Goal: Find contact information: Find contact information

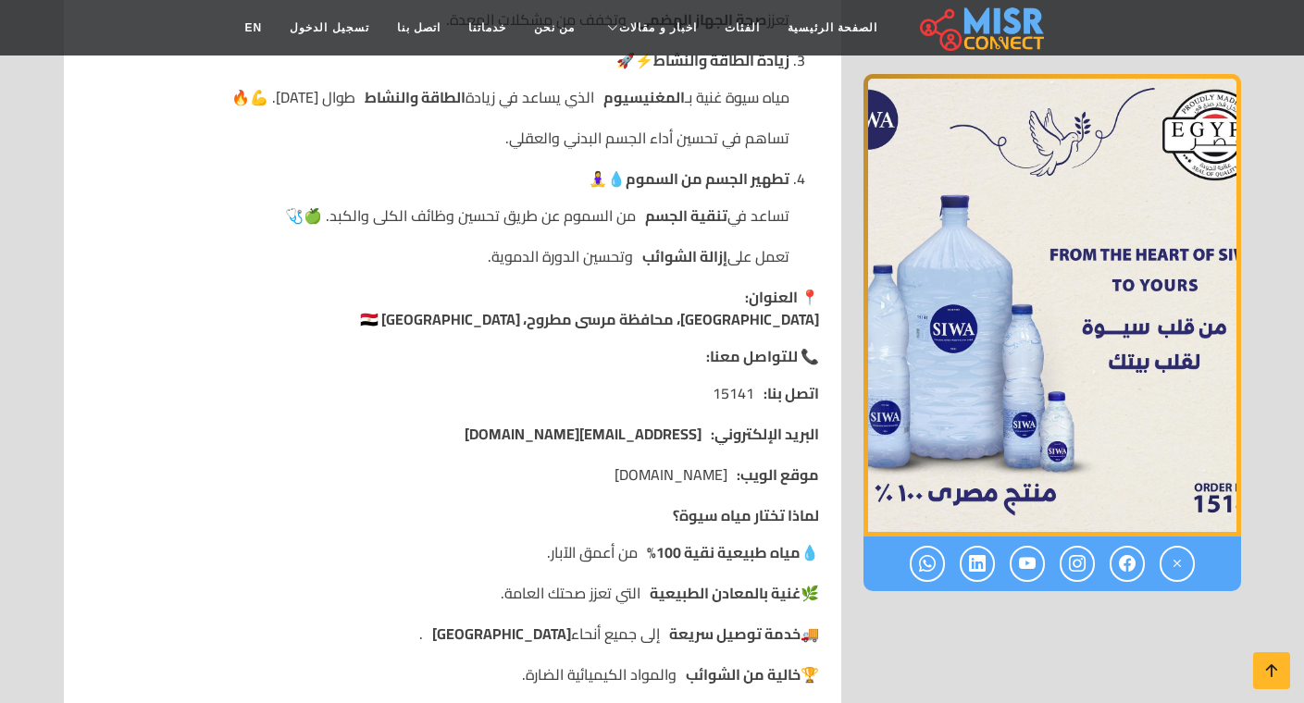
scroll to position [1851, 0]
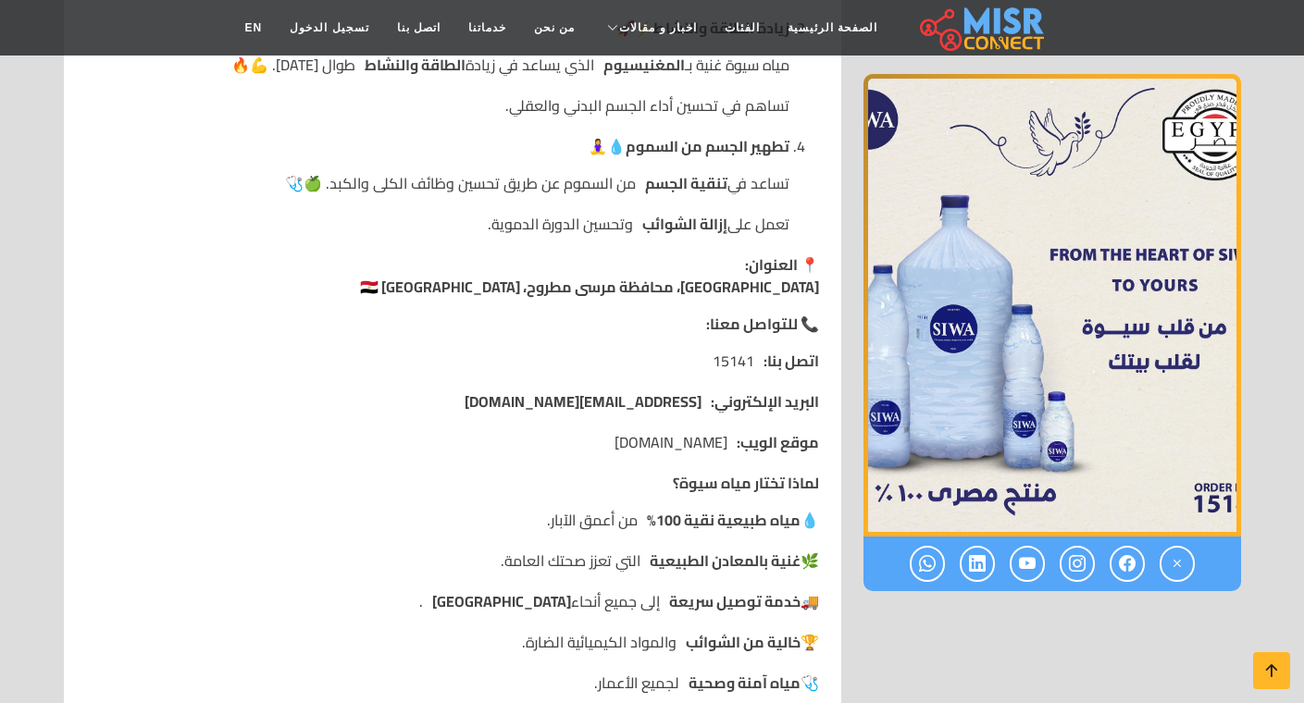
drag, startPoint x: 599, startPoint y: 441, endPoint x: 728, endPoint y: 436, distance: 129.6
click at [728, 436] on li "موقع الويب: [DOMAIN_NAME]" at bounding box center [452, 442] width 733 height 22
copy li "موقع الويب: [DOMAIN_NAME]"
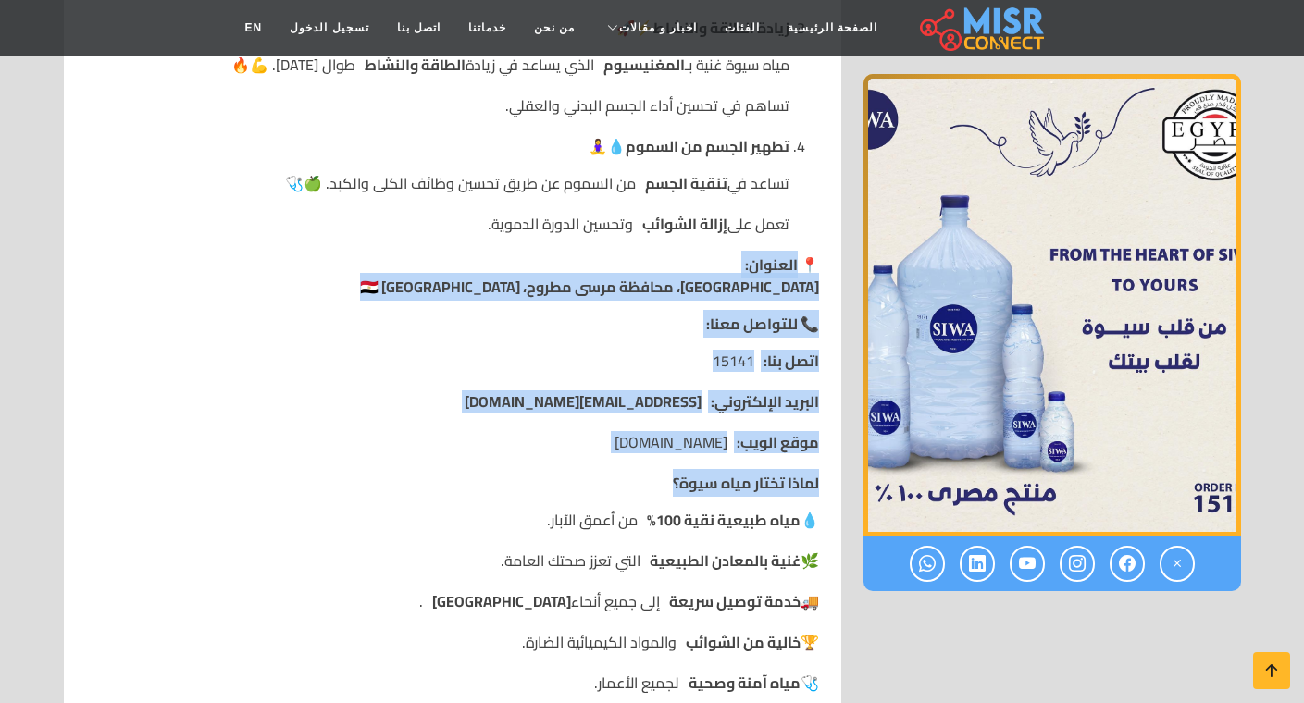
drag, startPoint x: 804, startPoint y: 264, endPoint x: 614, endPoint y: 474, distance: 283.7
copy div "لعنوان: سيوة، محافظة مرسى مطروح، [GEOGRAPHIC_DATA] 🇪🇬 📞 للتواصل معنا: اتصل بنا:…"
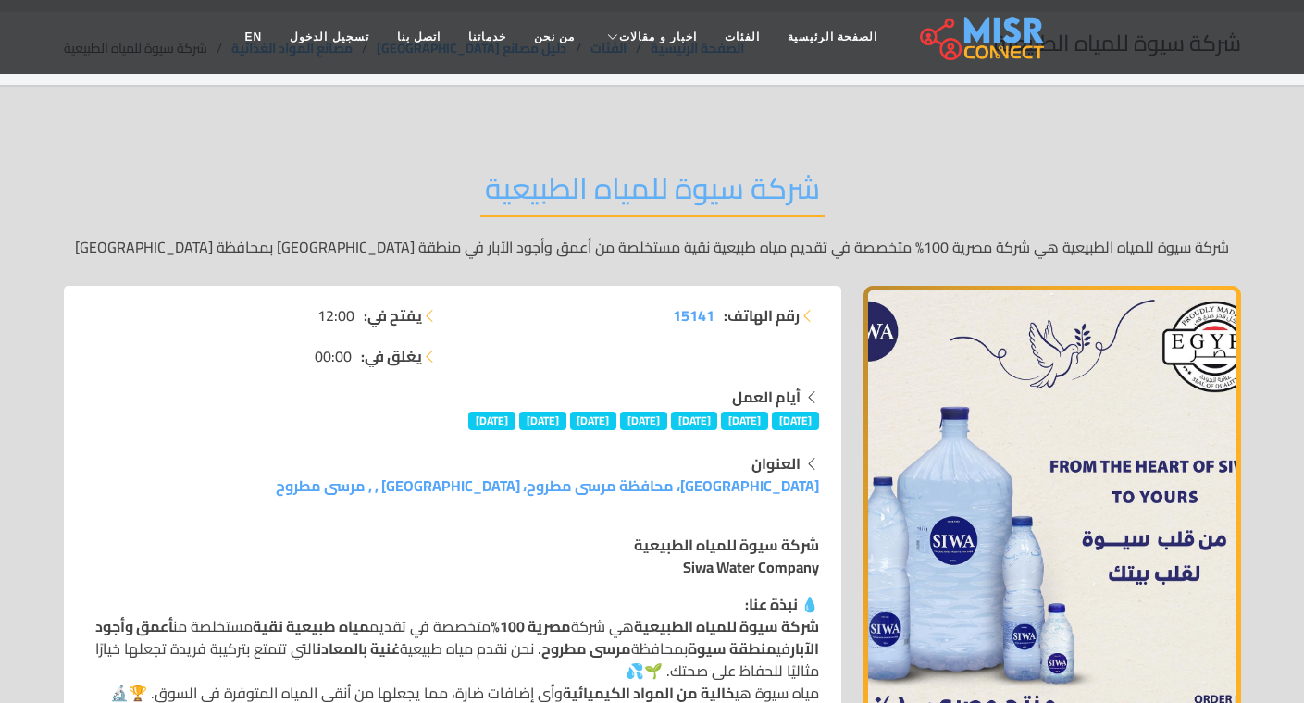
scroll to position [93, 0]
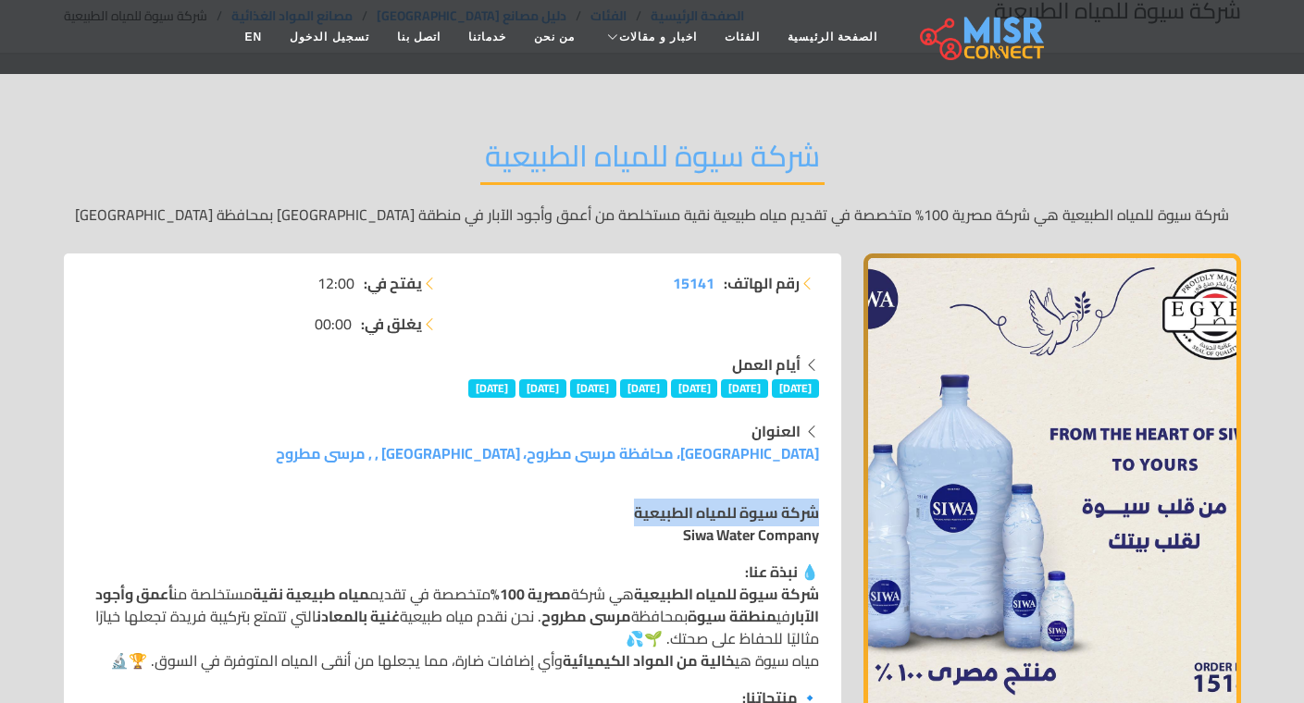
drag, startPoint x: 818, startPoint y: 515, endPoint x: 594, endPoint y: 519, distance: 224.0
click at [594, 519] on p "شركة سيوة للمياه الطبيعية Siwa Water Company" at bounding box center [452, 524] width 733 height 44
copy strong "شركة سيوة للمياه الطبيعية"
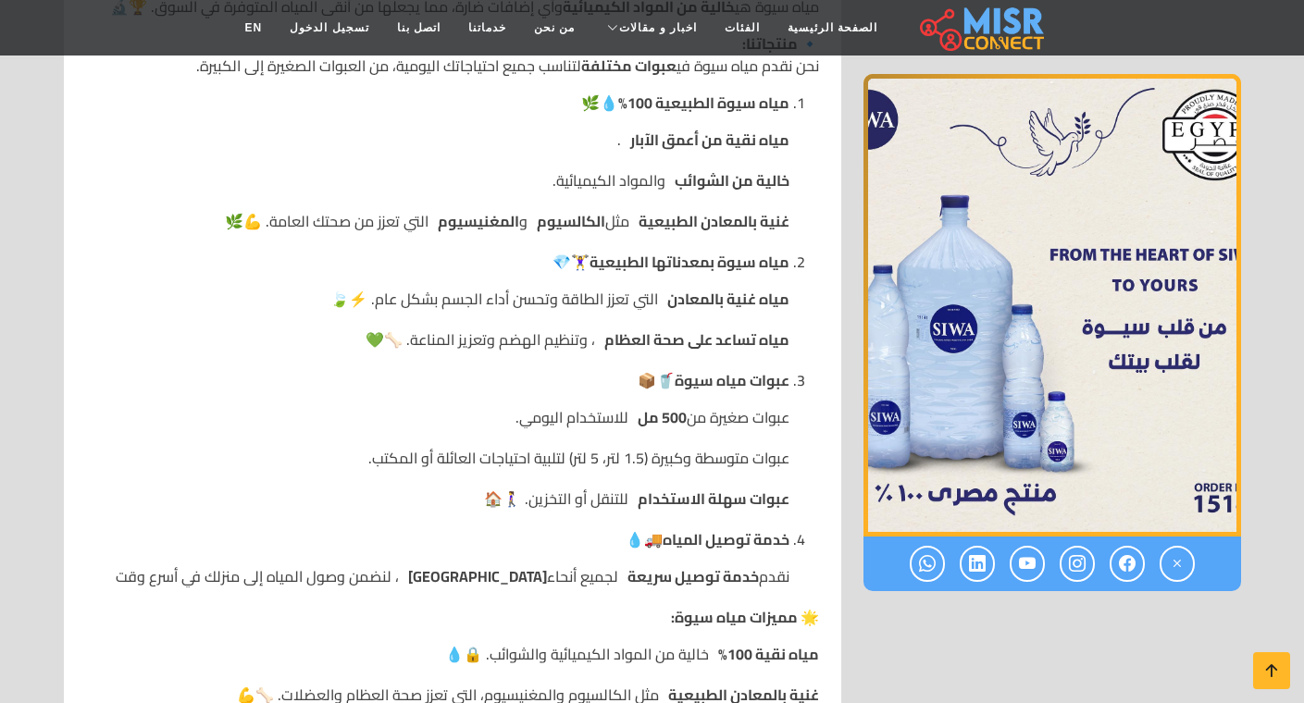
scroll to position [833, 0]
